Goal: Transaction & Acquisition: Subscribe to service/newsletter

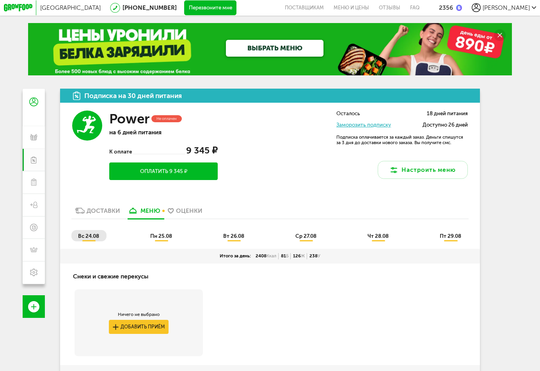
click at [160, 239] on span "пн 25.08" at bounding box center [161, 236] width 22 height 6
click at [502, 34] on circle at bounding box center [500, 35] width 12 height 12
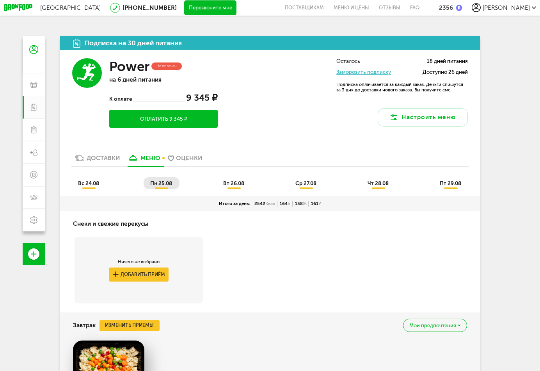
click at [453, 11] on div "2356" at bounding box center [446, 7] width 14 height 7
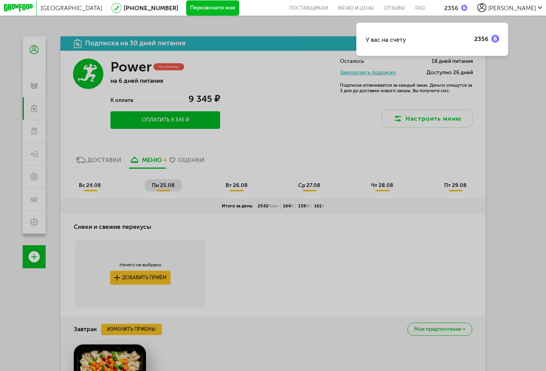
click at [525, 8] on span "[PERSON_NAME]" at bounding box center [512, 7] width 48 height 7
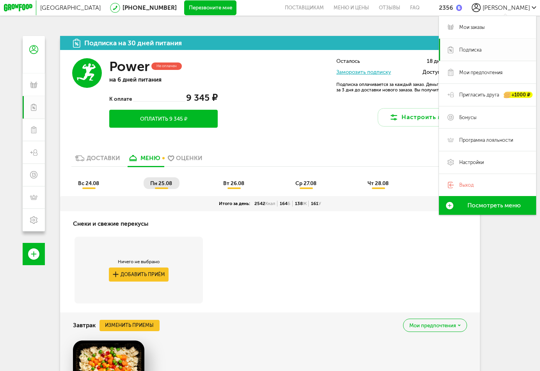
click at [481, 52] on span "Подписка" at bounding box center [470, 49] width 22 height 7
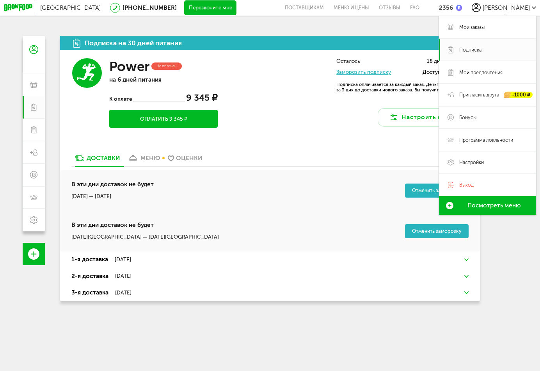
click at [190, 121] on button "Оплатить 9 345 ₽" at bounding box center [163, 119] width 109 height 18
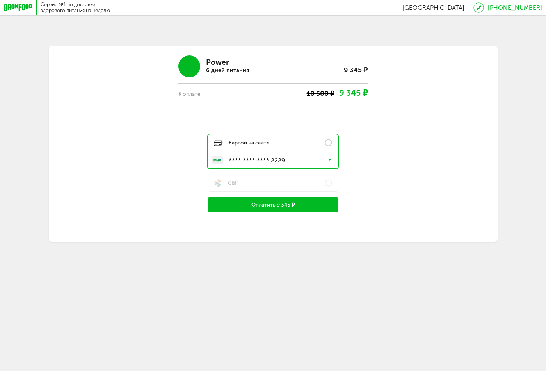
click at [301, 141] on label "Картой на сайте" at bounding box center [273, 142] width 130 height 17
click at [283, 142] on label "Картой на сайте" at bounding box center [273, 142] width 130 height 17
